Goal: Task Accomplishment & Management: Manage account settings

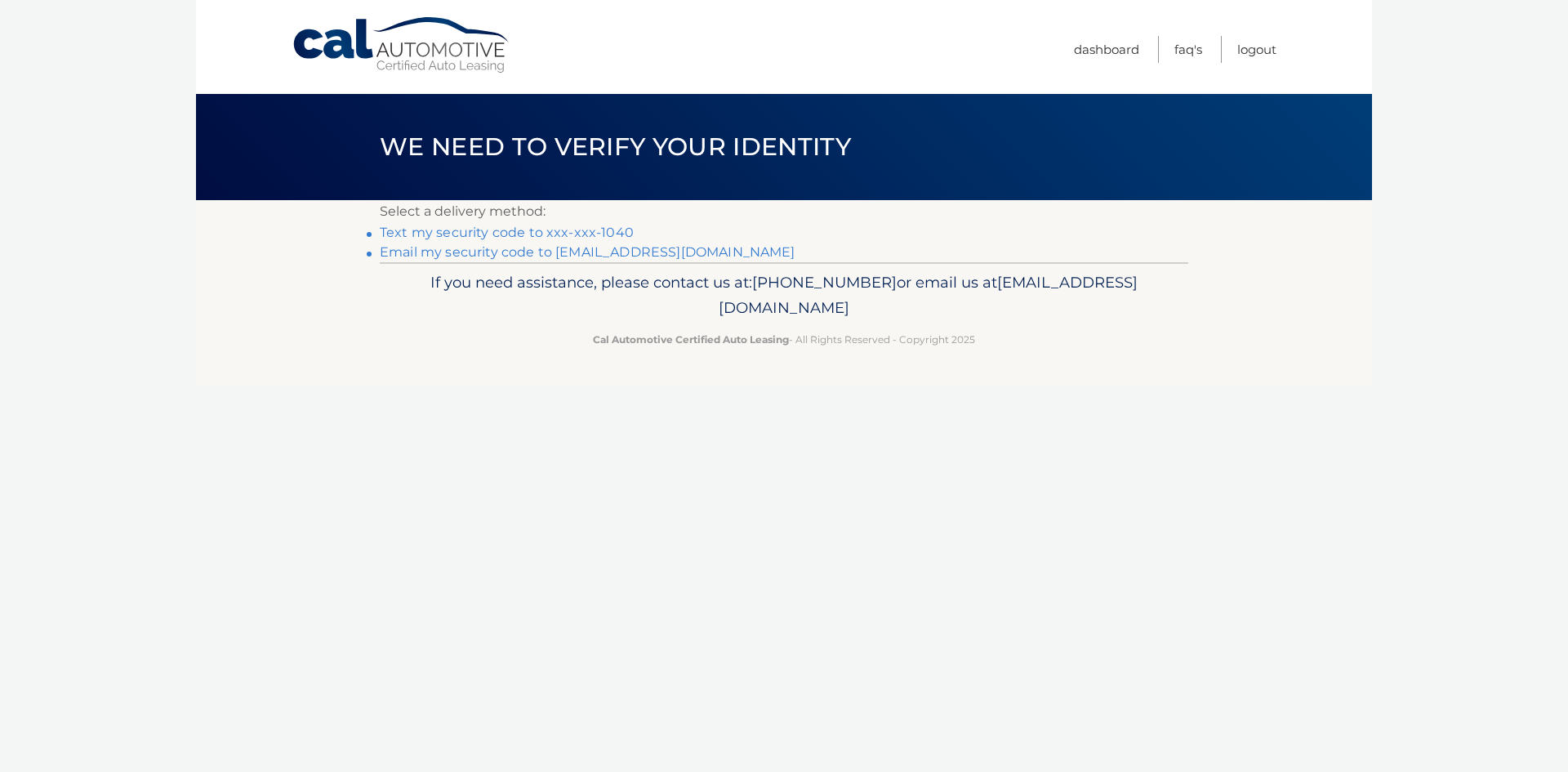
click at [634, 240] on link "Text my security code to xxx-xxx-1040" at bounding box center [507, 232] width 254 height 16
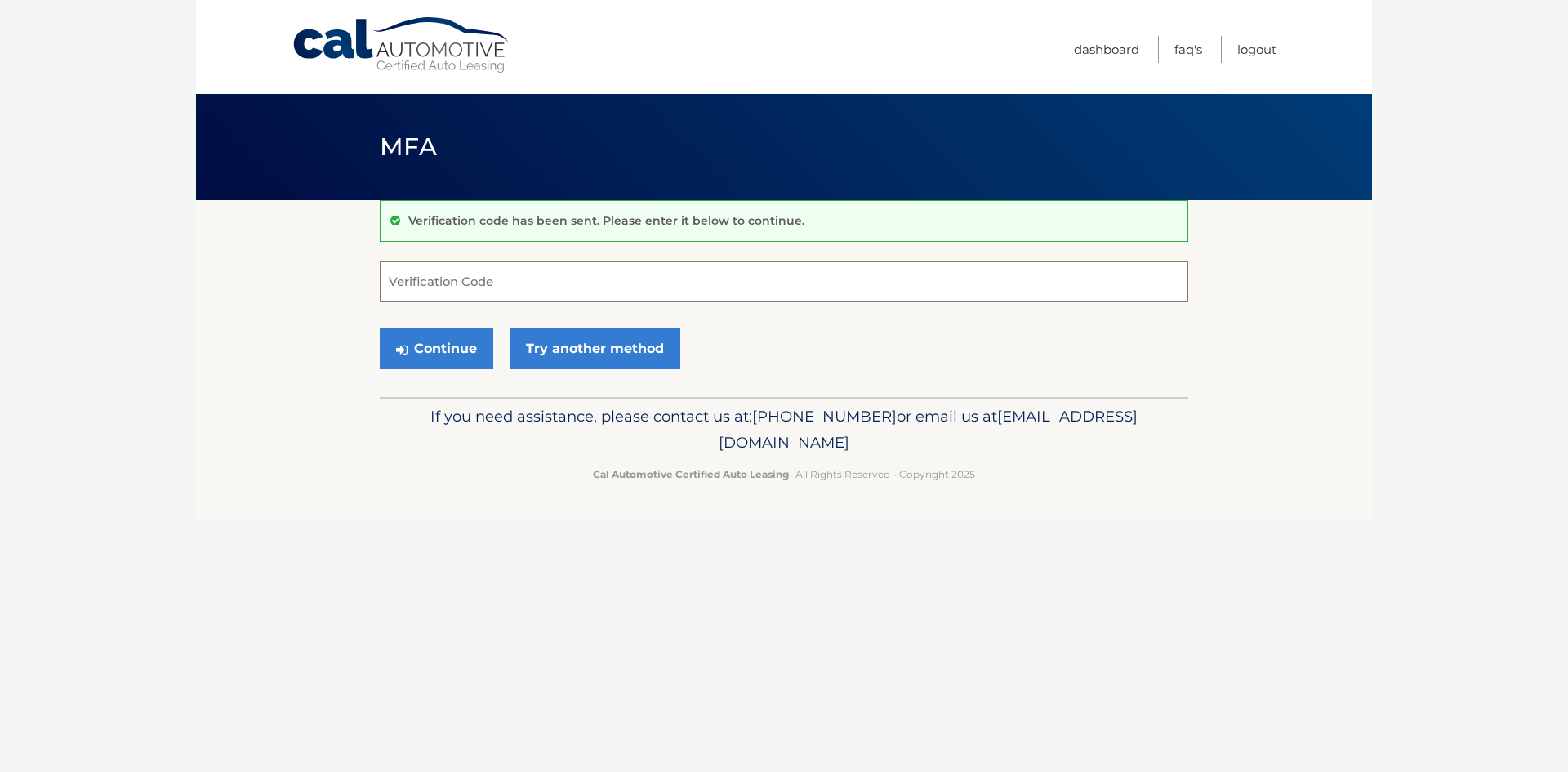
click at [625, 302] on input "Verification Code" at bounding box center [784, 282] width 809 height 41
click at [624, 293] on input "Verification Code" at bounding box center [784, 282] width 809 height 41
type input "592436"
click at [380, 328] on button "Continue" at bounding box center [436, 349] width 113 height 41
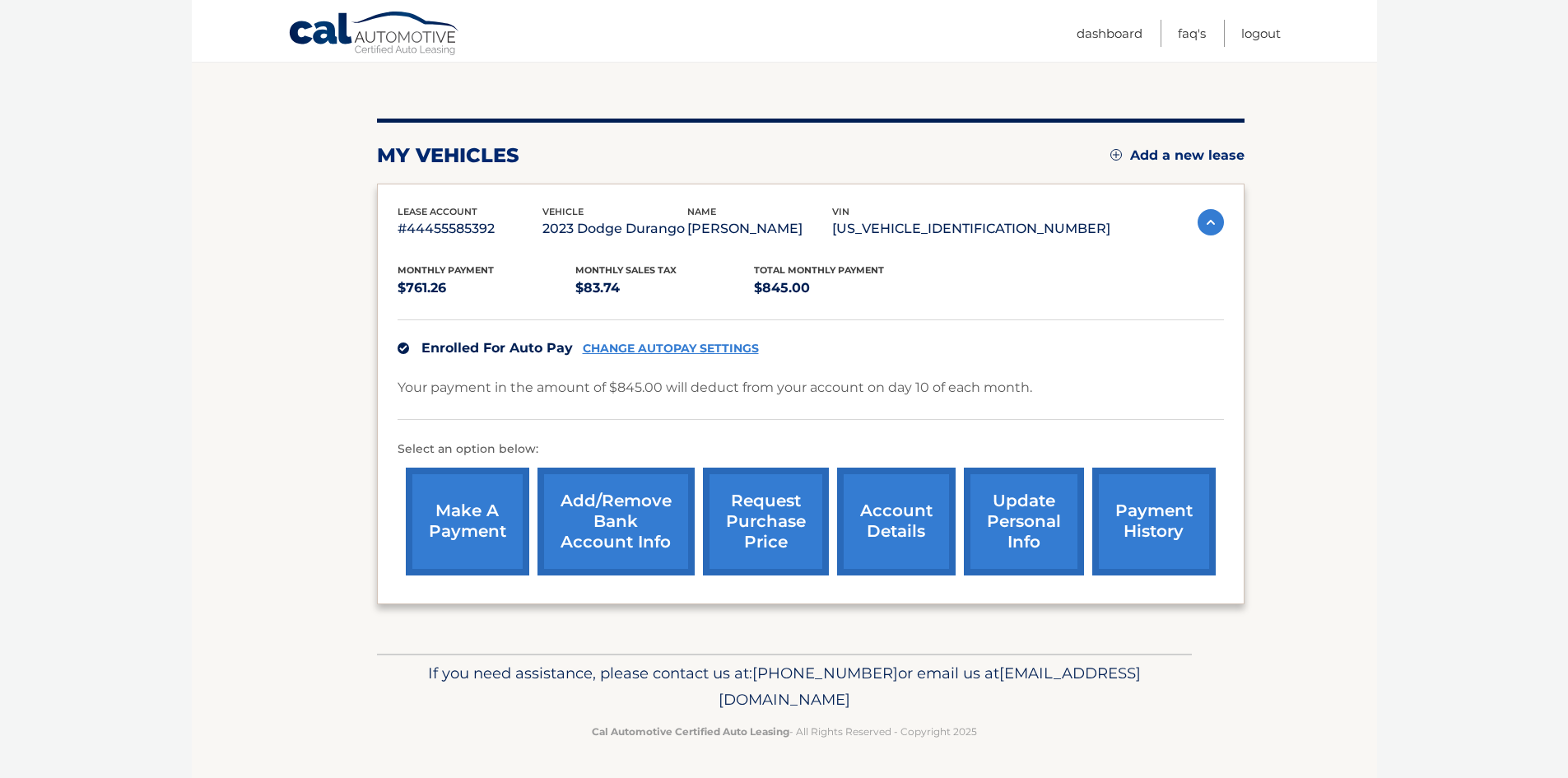
scroll to position [168, 0]
click at [1162, 539] on link "payment history" at bounding box center [1153, 521] width 123 height 107
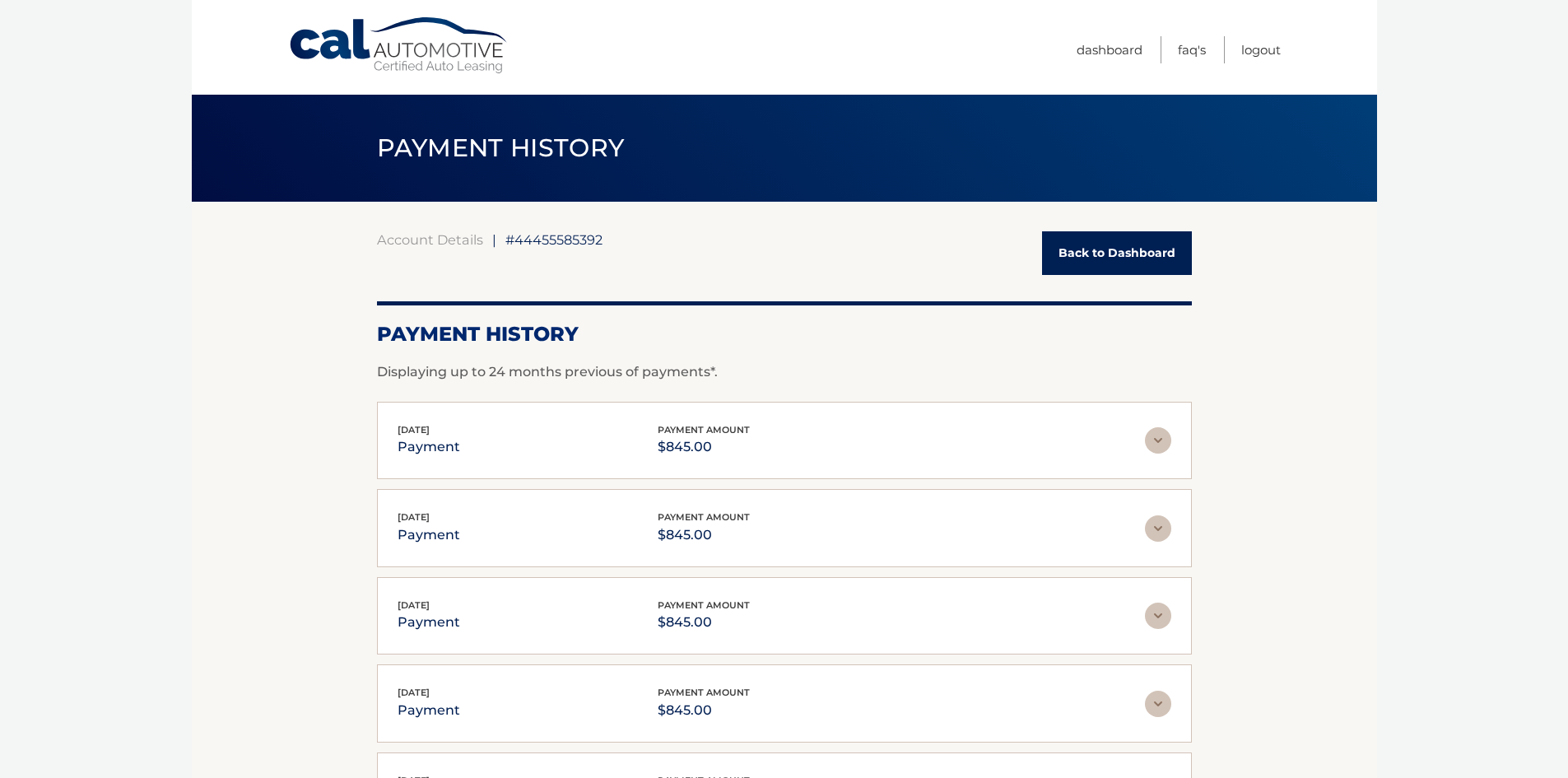
click at [1157, 250] on link "Back to Dashboard" at bounding box center [1117, 252] width 150 height 43
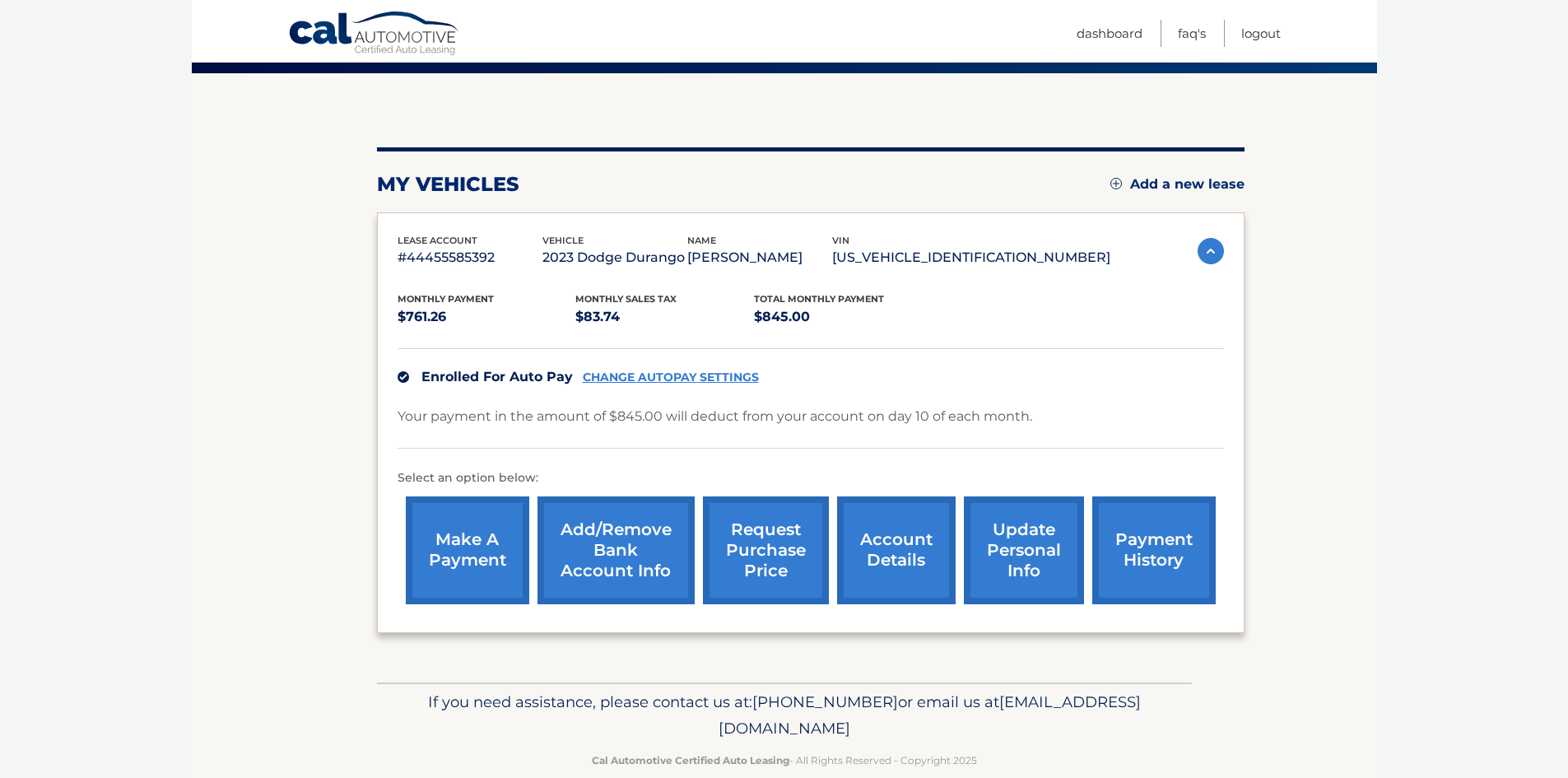
scroll to position [165, 0]
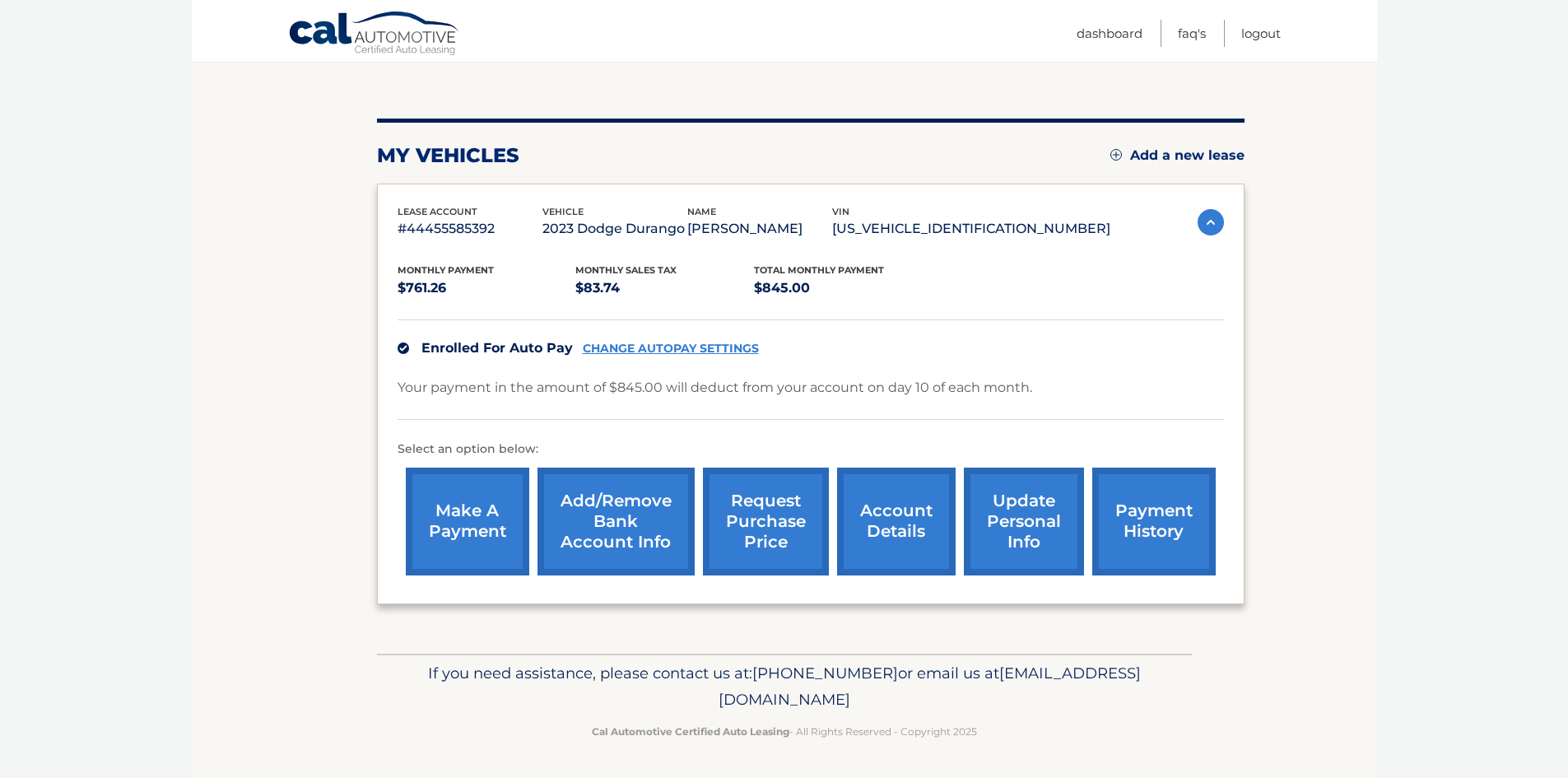
click at [902, 520] on link "account details" at bounding box center [897, 521] width 119 height 107
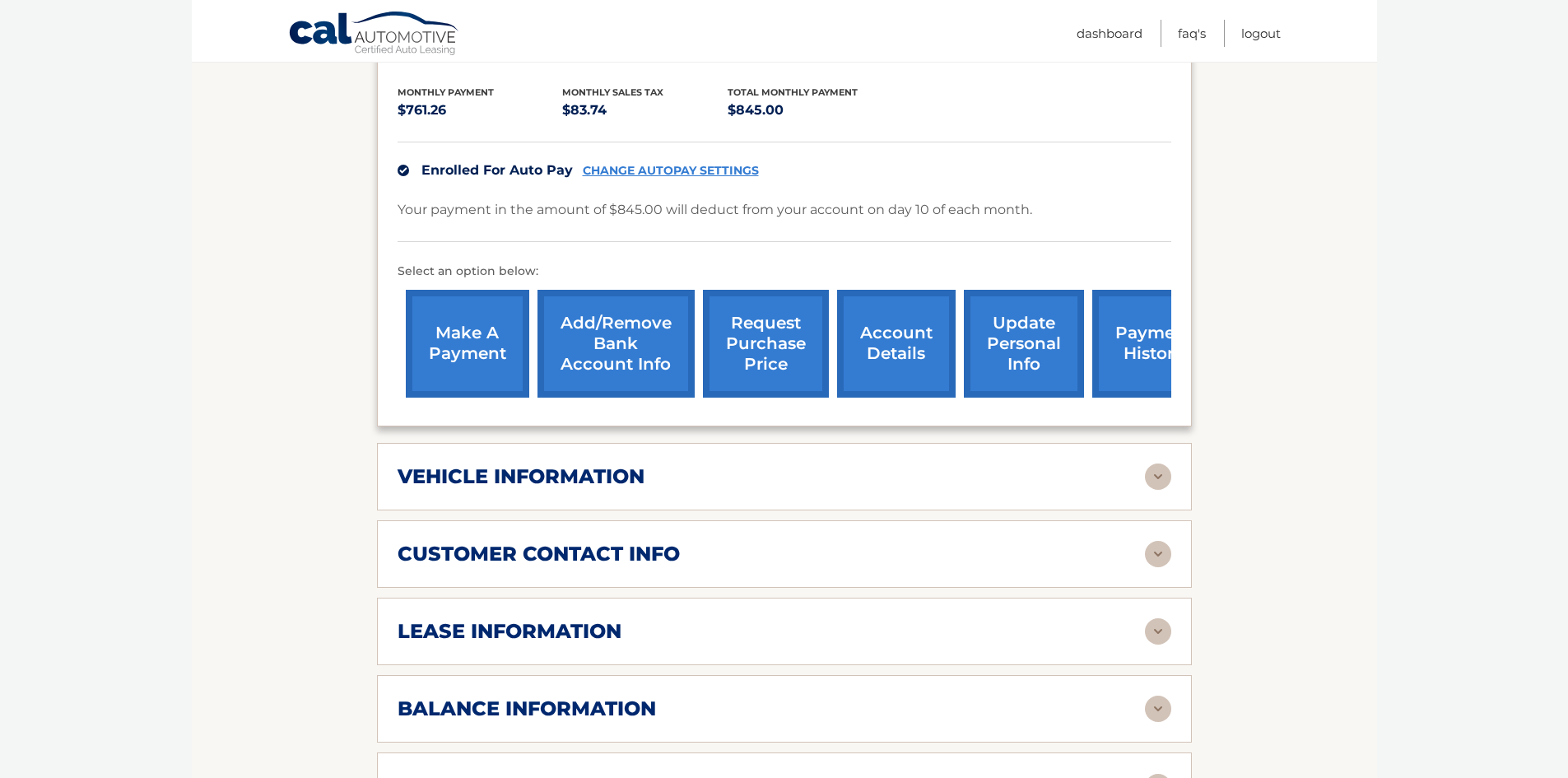
scroll to position [412, 0]
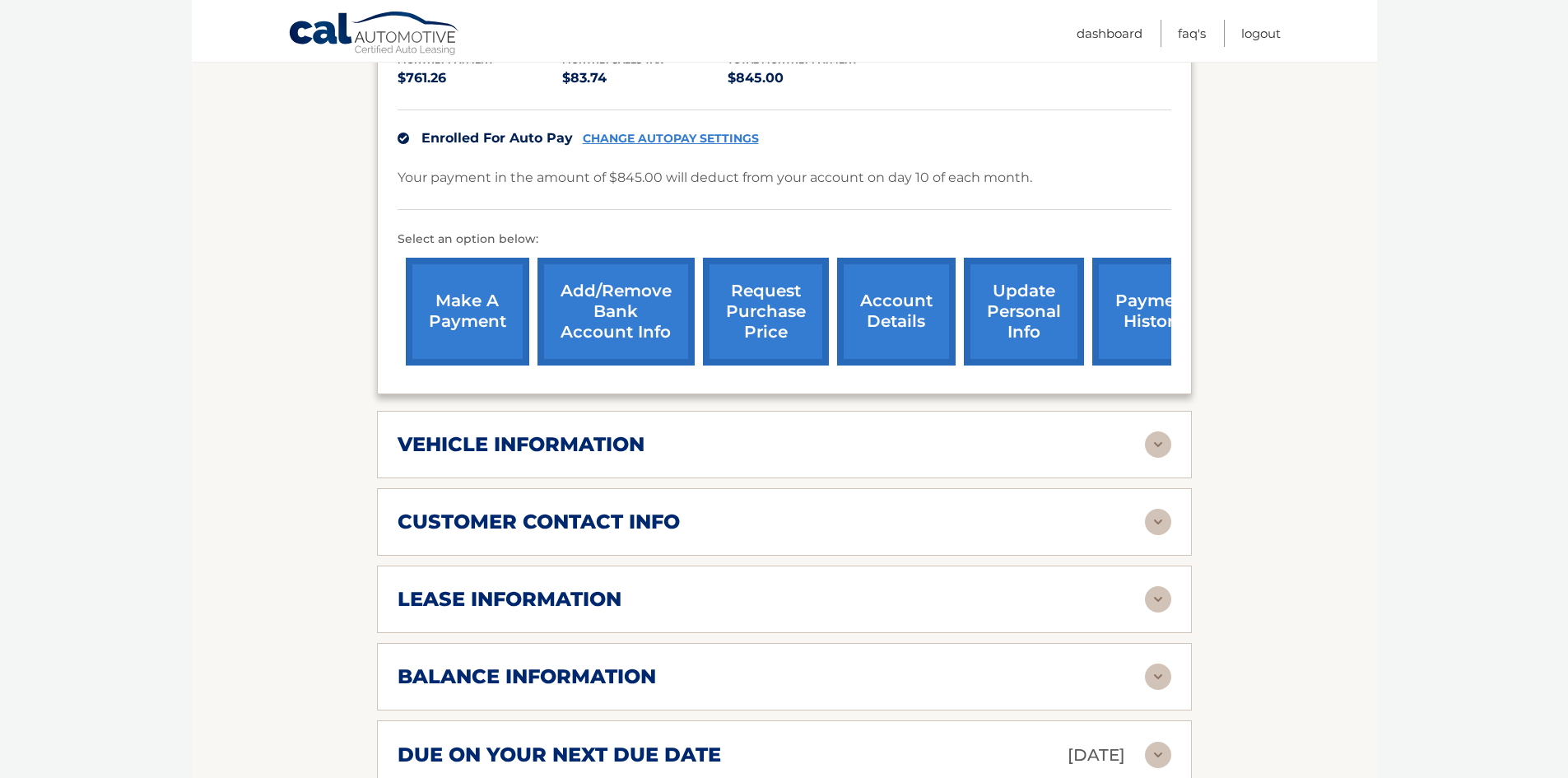
click at [1153, 457] on img at bounding box center [1158, 445] width 26 height 26
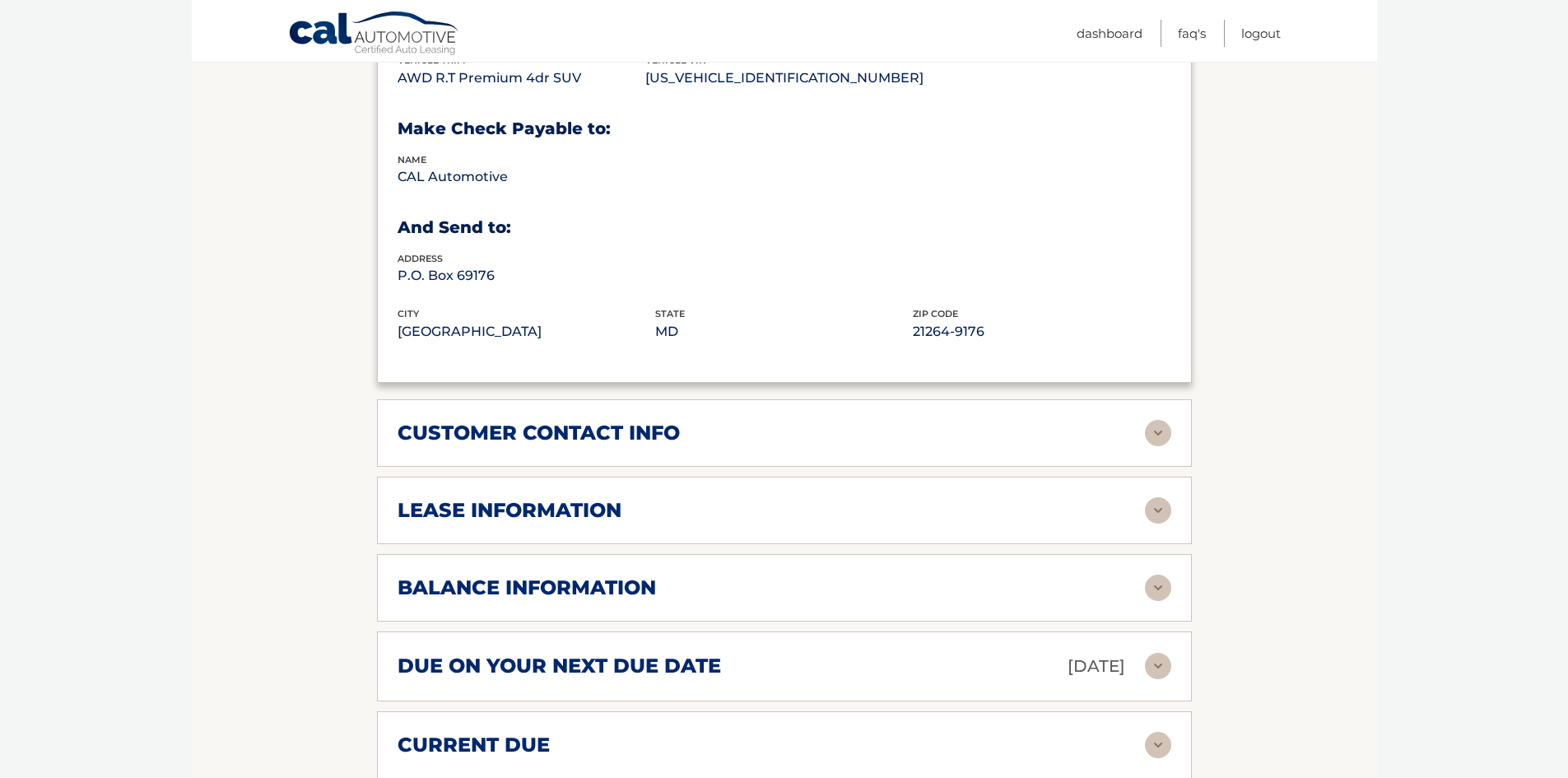
scroll to position [905, 0]
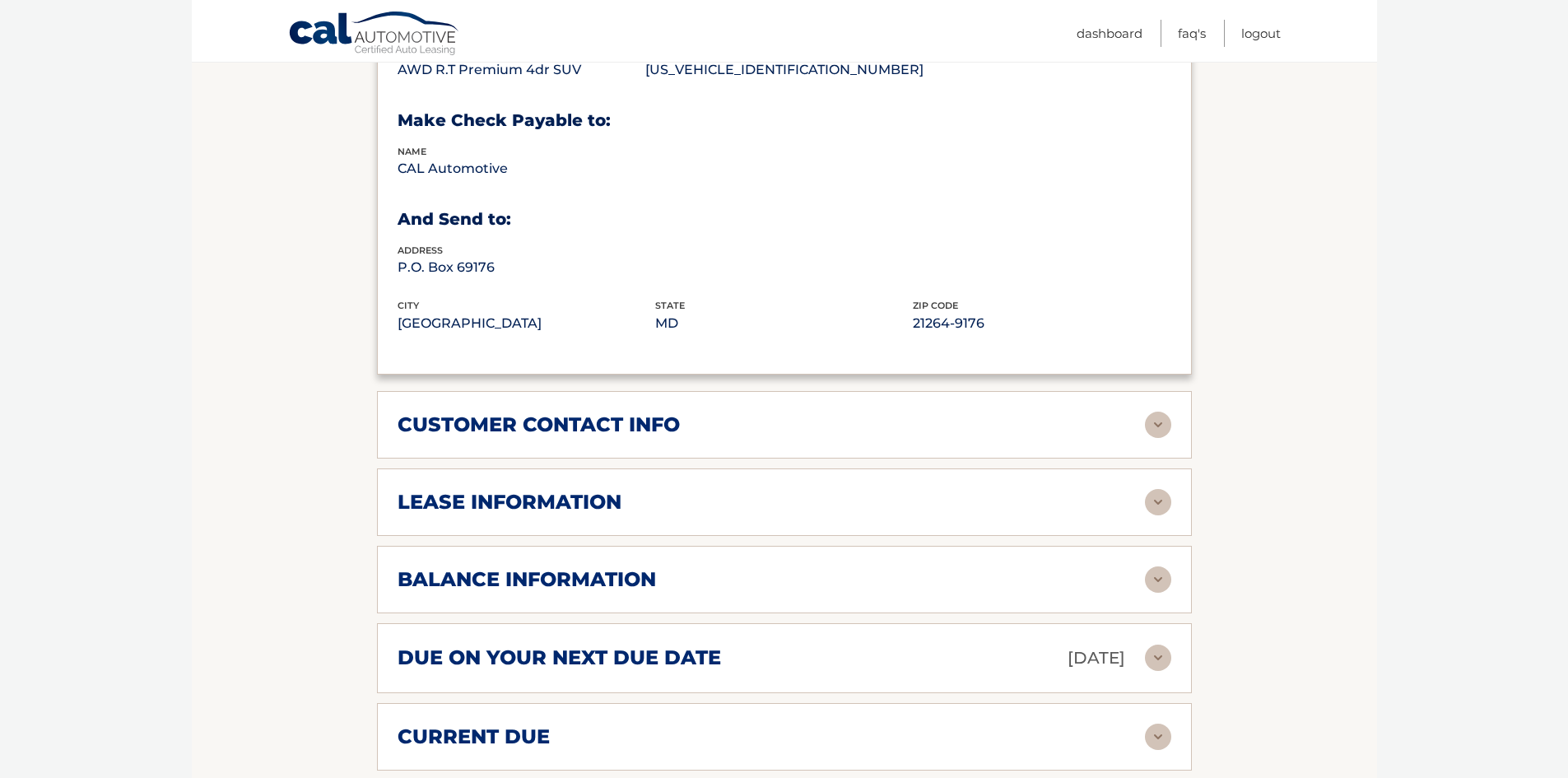
click at [1164, 438] on img at bounding box center [1158, 425] width 26 height 26
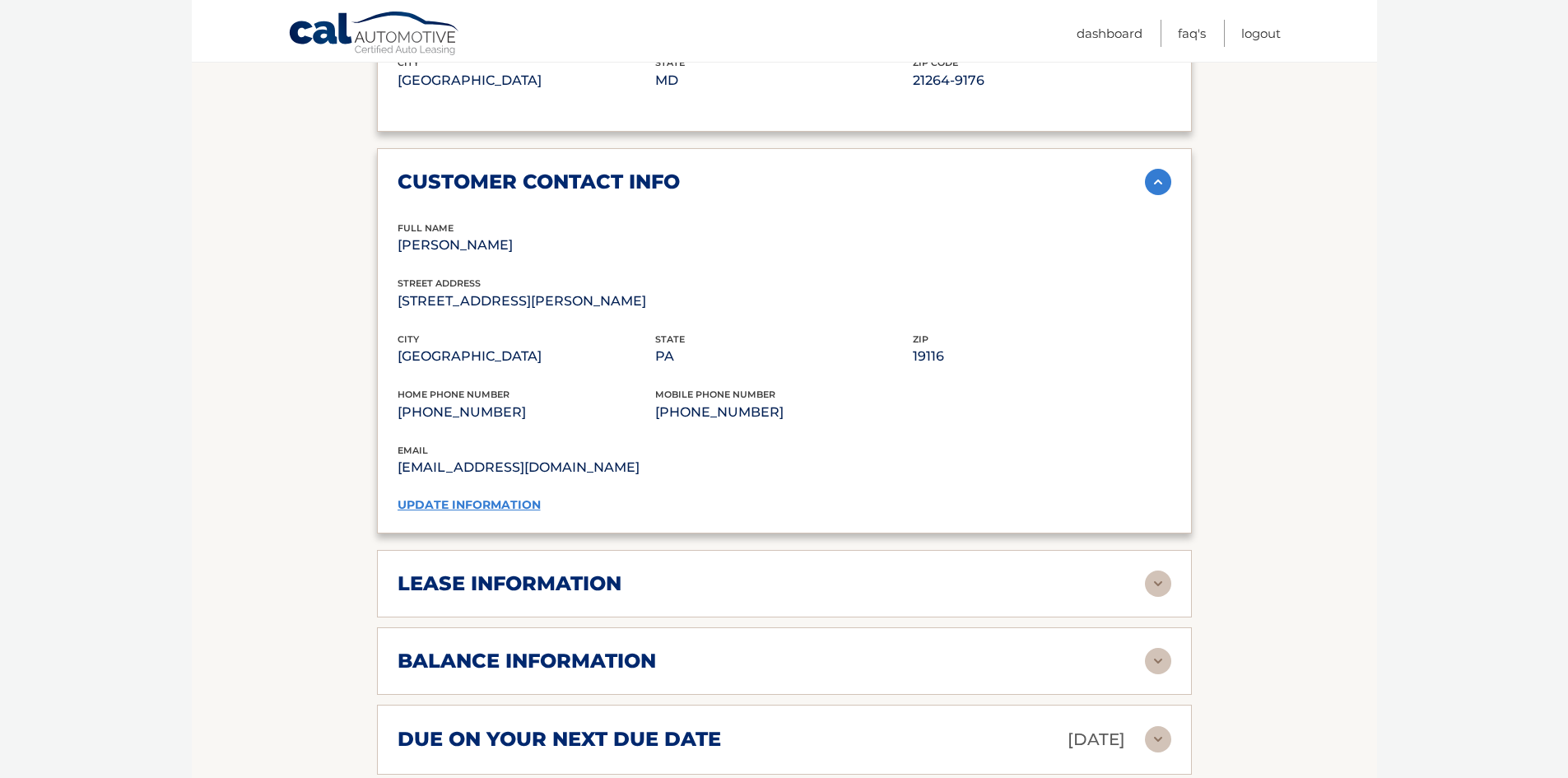
scroll to position [1234, 0]
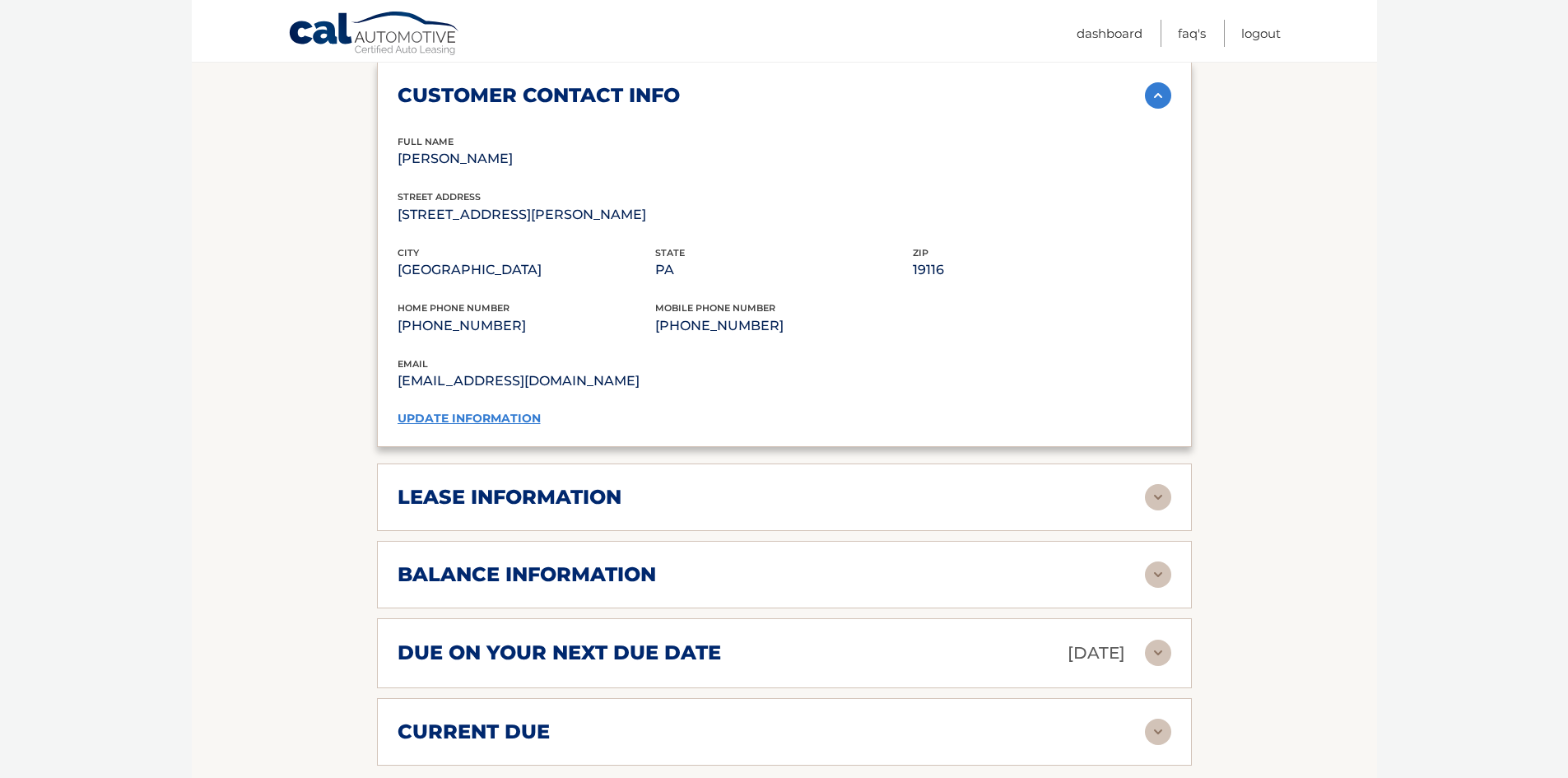
click at [1155, 511] on img at bounding box center [1158, 497] width 26 height 26
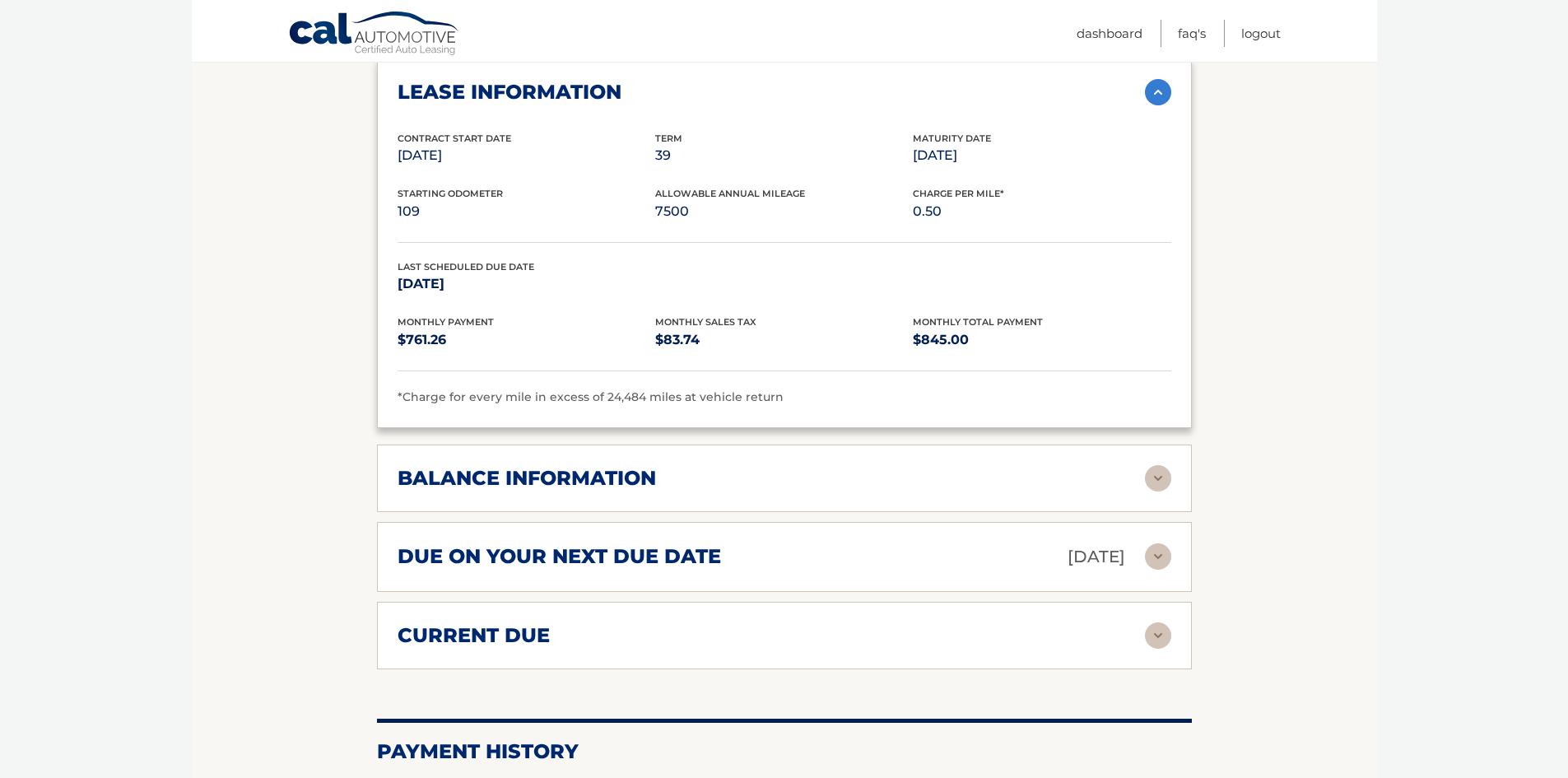
scroll to position [1645, 0]
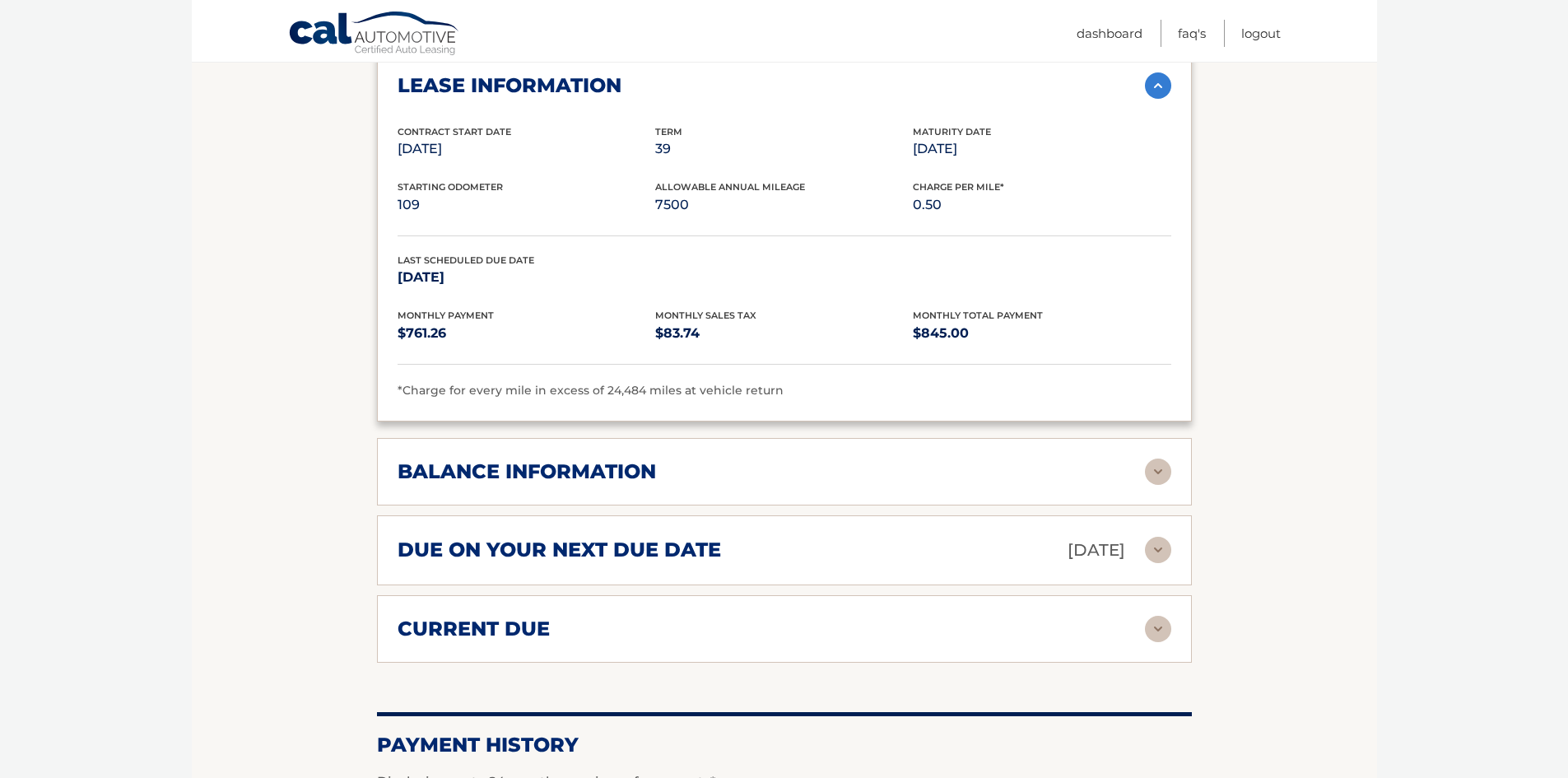
click at [1166, 485] on img at bounding box center [1158, 472] width 26 height 26
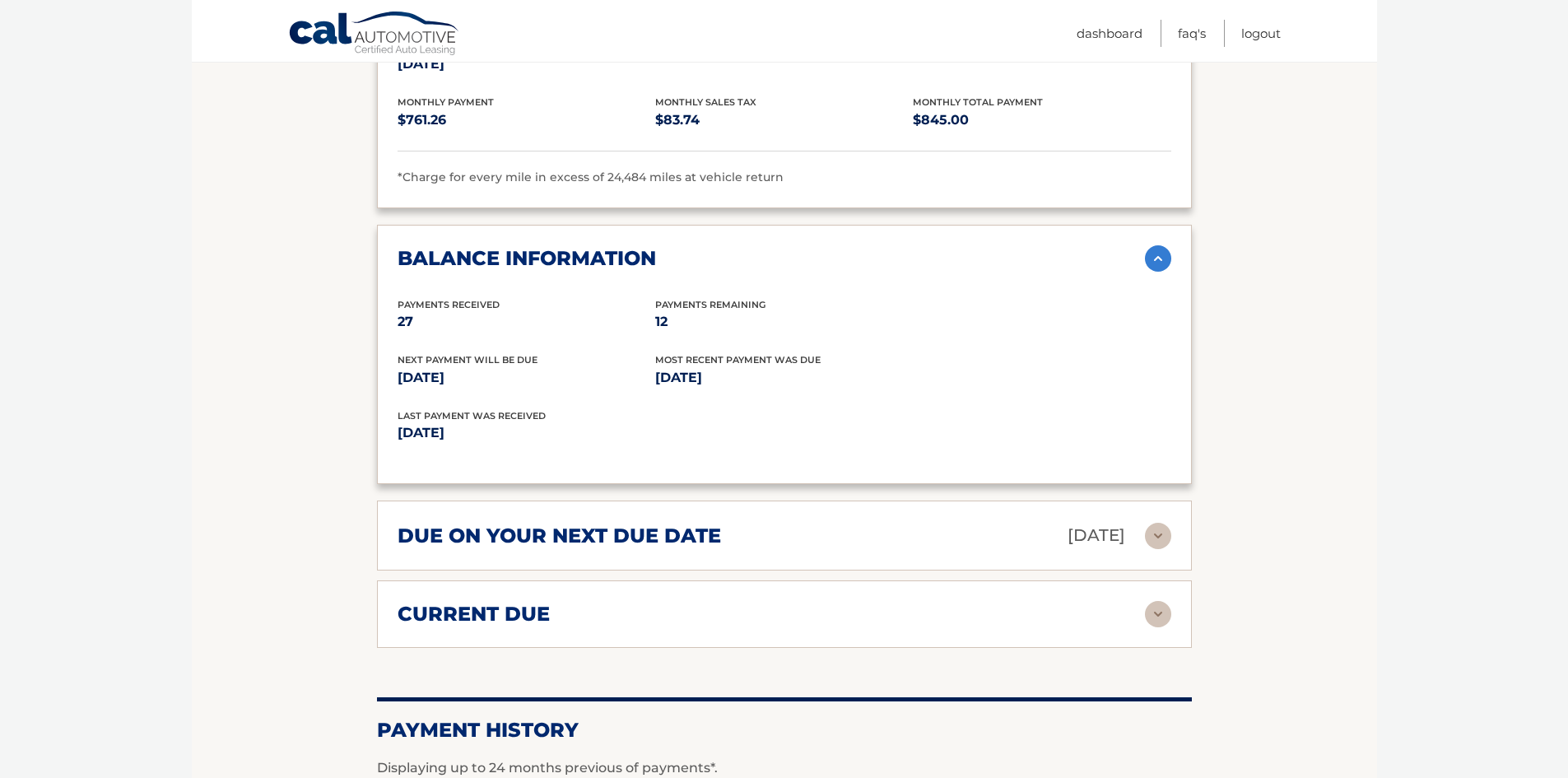
scroll to position [1892, 0]
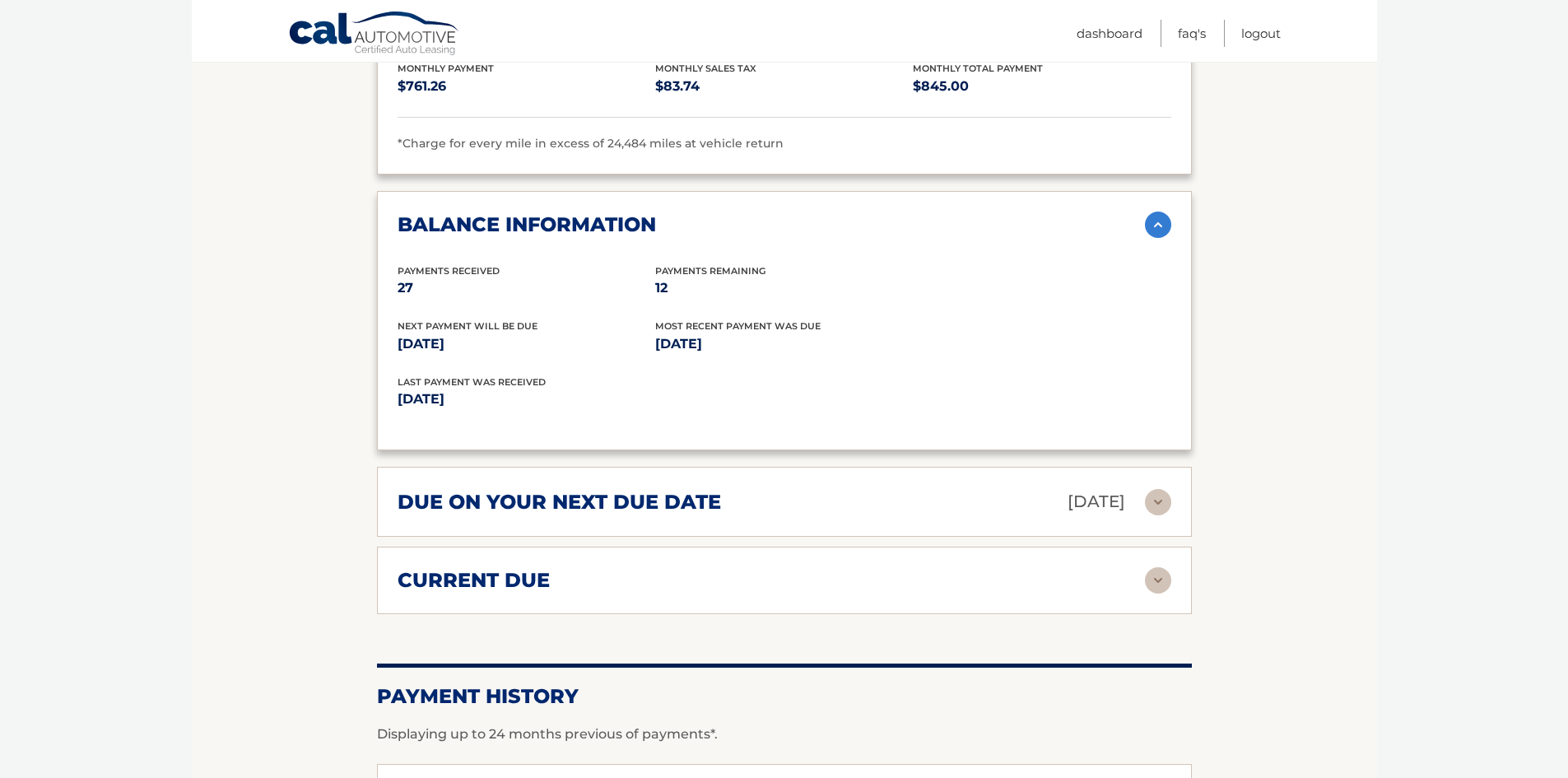
click at [1156, 515] on img at bounding box center [1158, 502] width 26 height 26
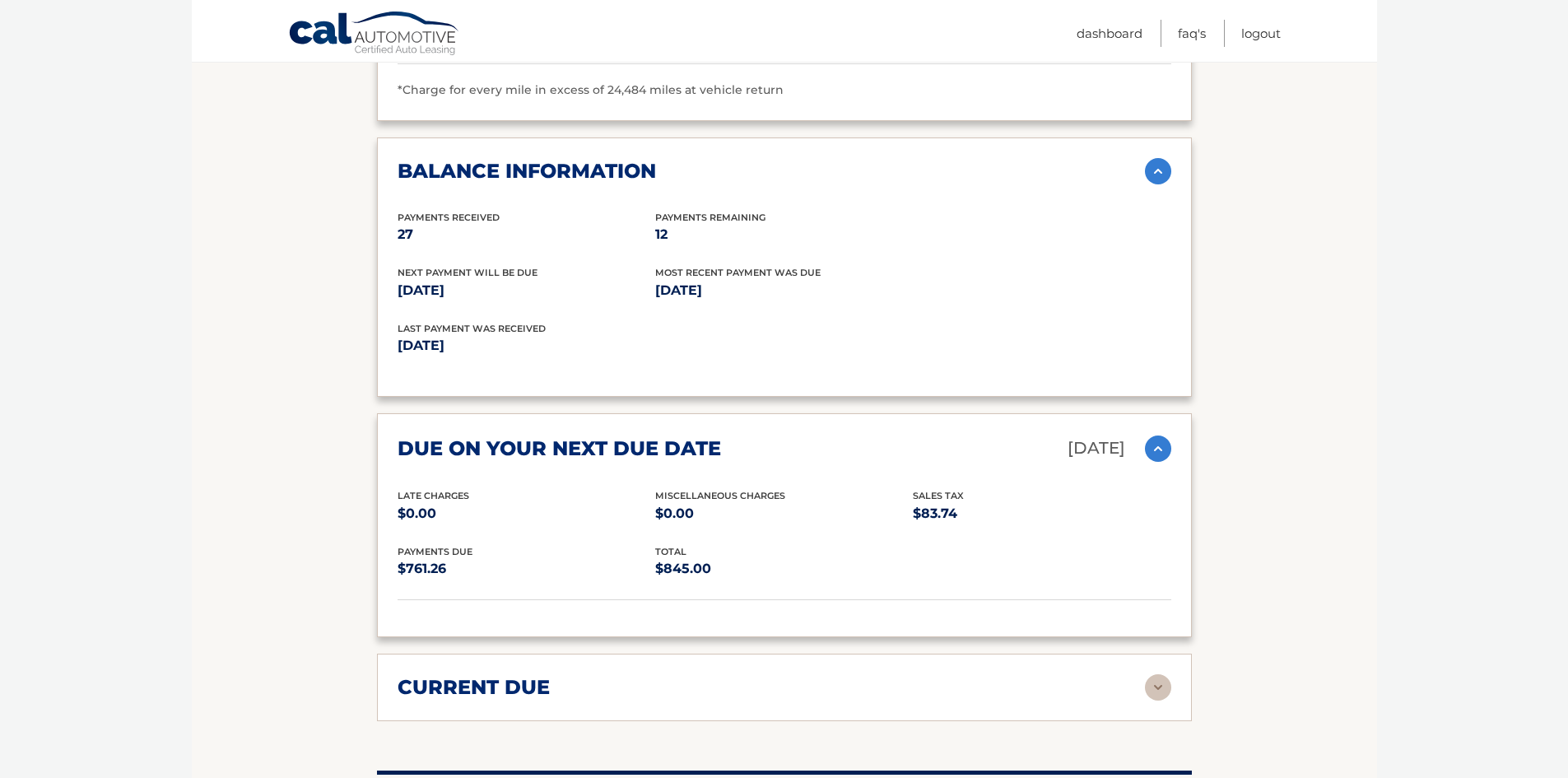
scroll to position [1975, 0]
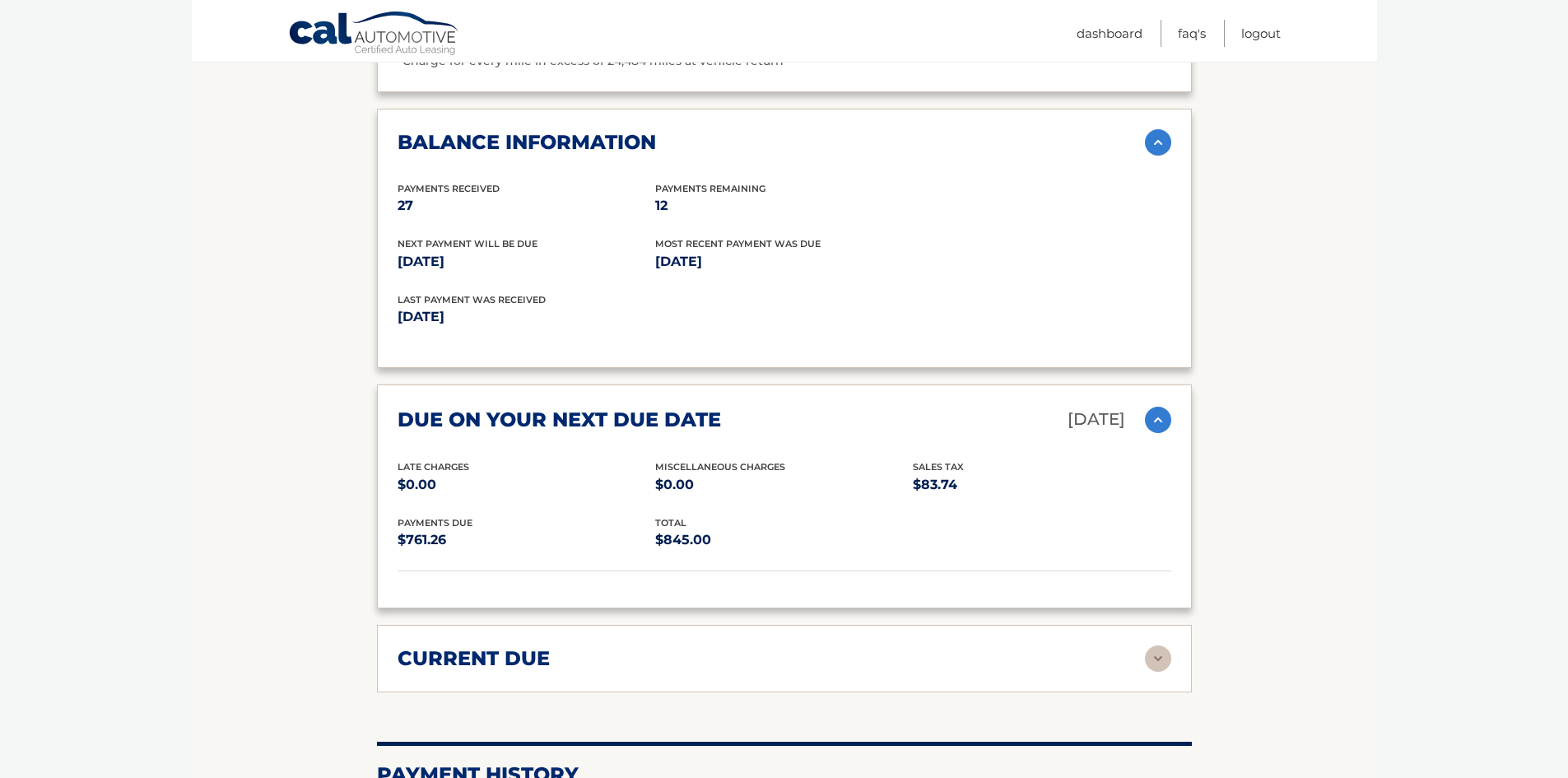
click at [1163, 672] on img at bounding box center [1158, 658] width 26 height 26
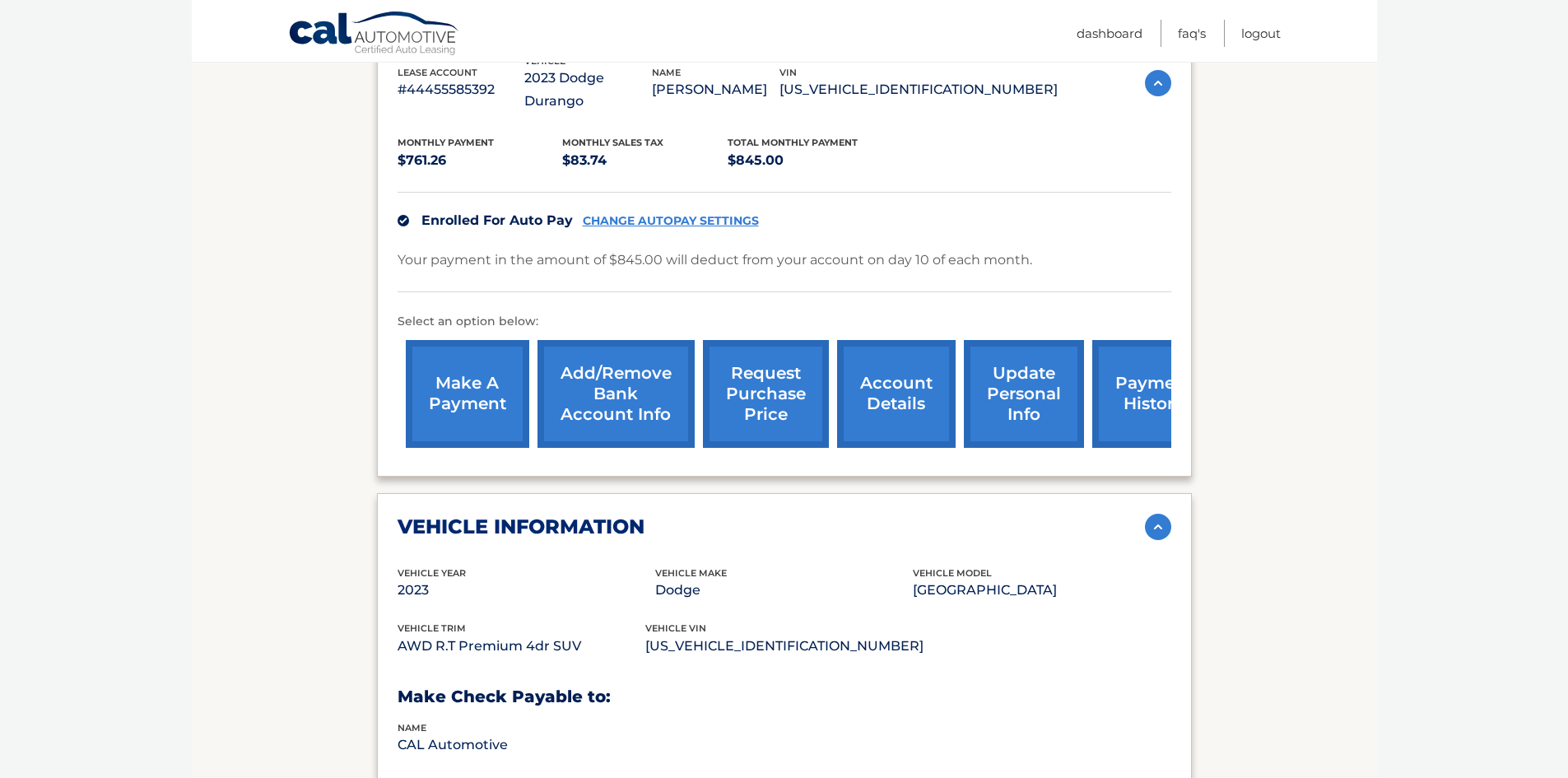
scroll to position [0, 0]
